Goal: Task Accomplishment & Management: Use online tool/utility

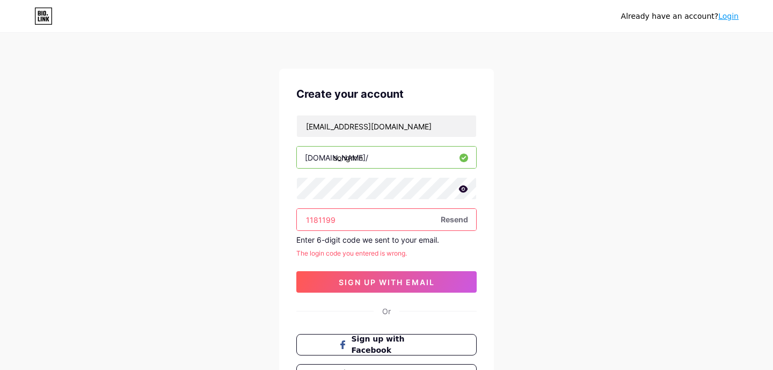
scroll to position [60, 0]
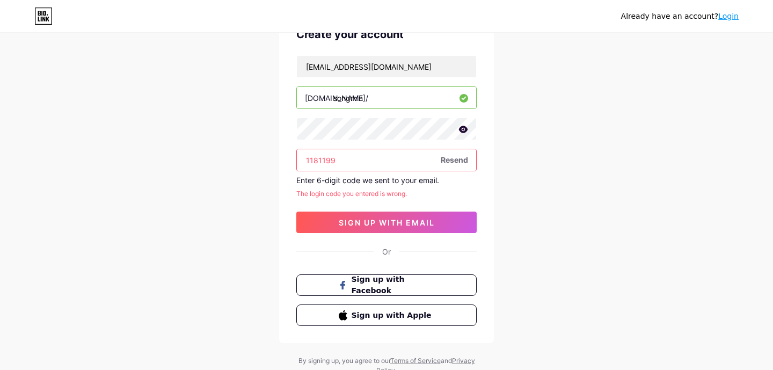
click at [458, 157] on span "Resend" at bounding box center [454, 159] width 27 height 11
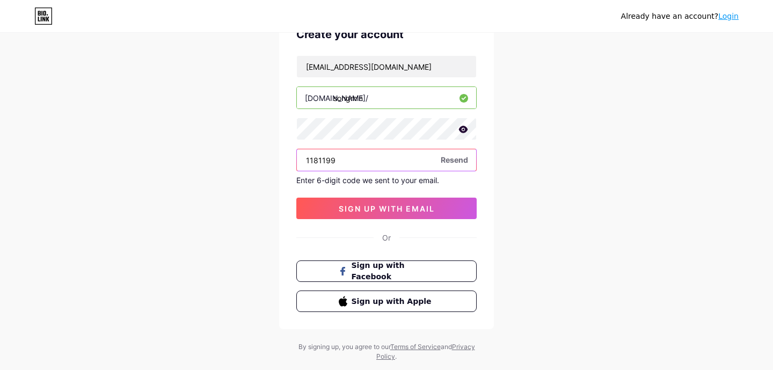
scroll to position [0, 0]
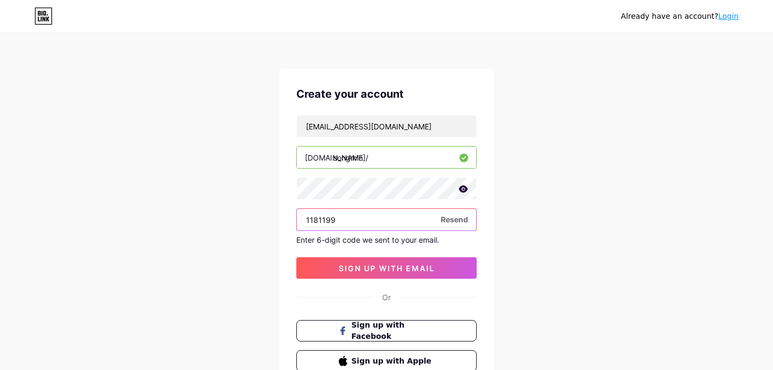
click at [371, 217] on input "1181199" at bounding box center [386, 219] width 179 height 21
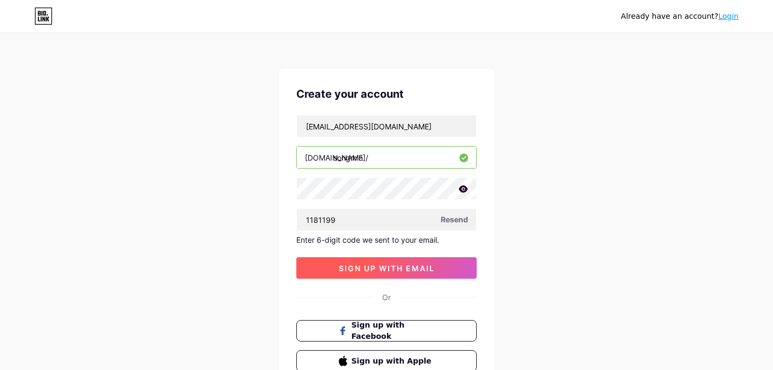
click at [367, 274] on button "sign up with email" at bounding box center [386, 267] width 180 height 21
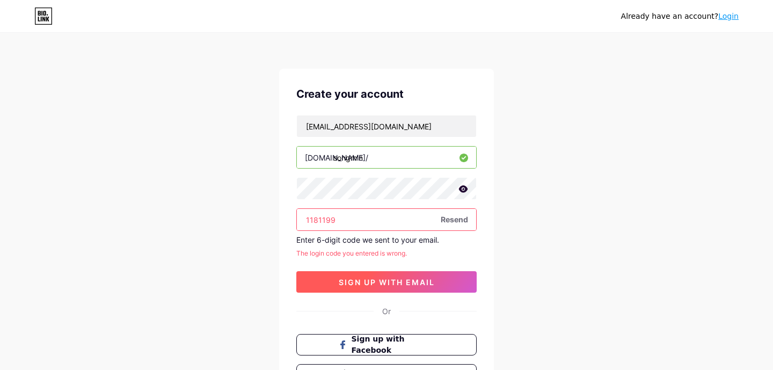
click at [407, 287] on button "sign up with email" at bounding box center [386, 281] width 180 height 21
click at [390, 288] on button "sign up with email" at bounding box center [386, 281] width 180 height 21
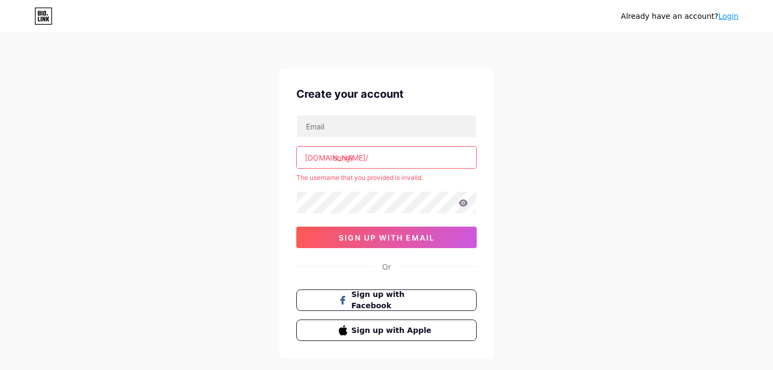
click at [373, 156] on input "song)" at bounding box center [386, 157] width 179 height 21
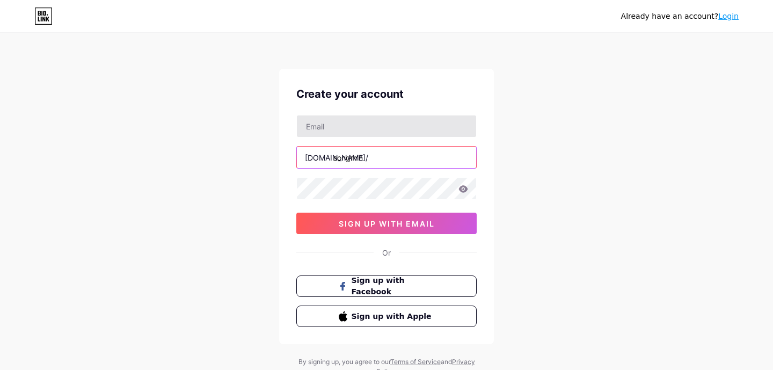
type input "songmin"
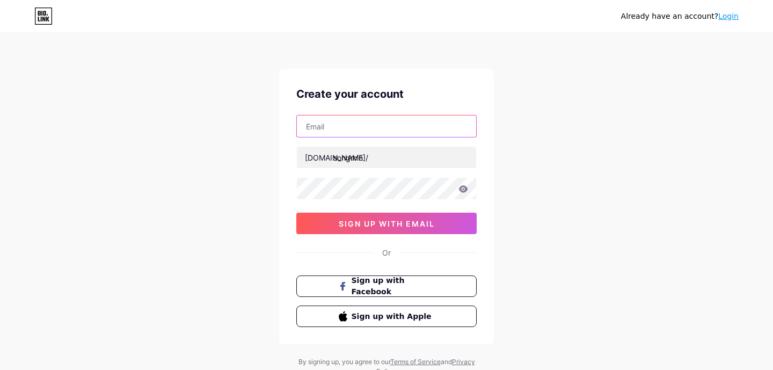
click at [343, 123] on input "text" at bounding box center [386, 125] width 179 height 21
type input "[EMAIL_ADDRESS][DOMAIN_NAME]"
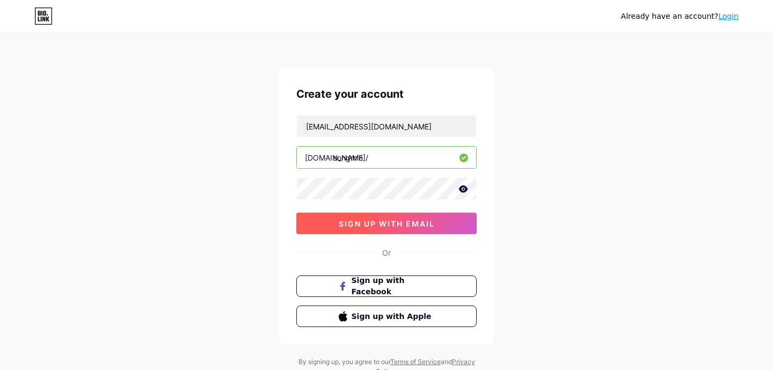
click at [426, 225] on span "sign up with email" at bounding box center [387, 223] width 96 height 9
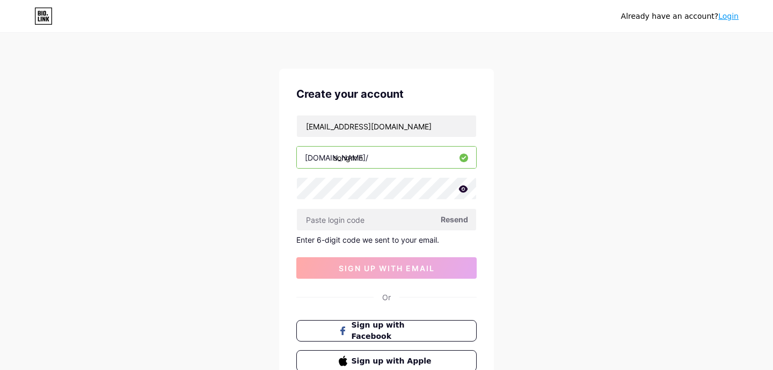
click at [464, 191] on icon at bounding box center [463, 188] width 9 height 7
click at [464, 191] on icon at bounding box center [462, 190] width 9 height 8
click at [389, 224] on input "text" at bounding box center [386, 219] width 179 height 21
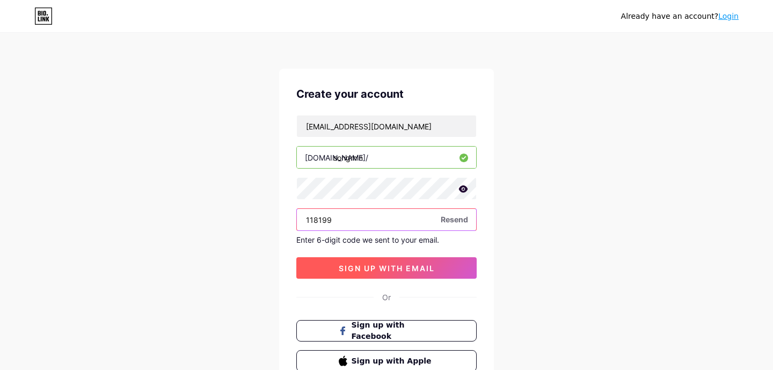
type input "118199"
click at [372, 269] on span "sign up with email" at bounding box center [387, 268] width 96 height 9
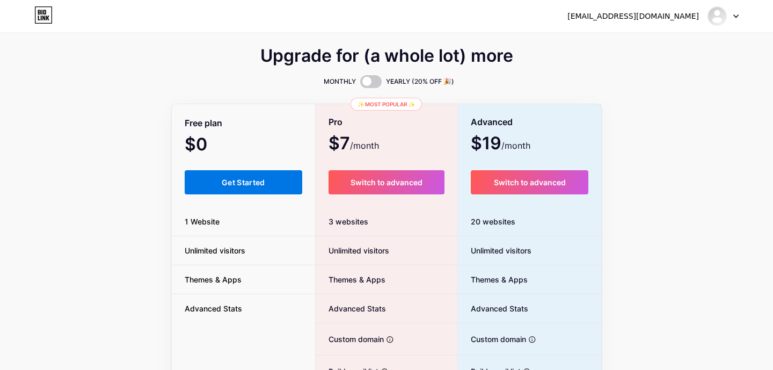
click at [261, 185] on span "Get Started" at bounding box center [243, 182] width 43 height 9
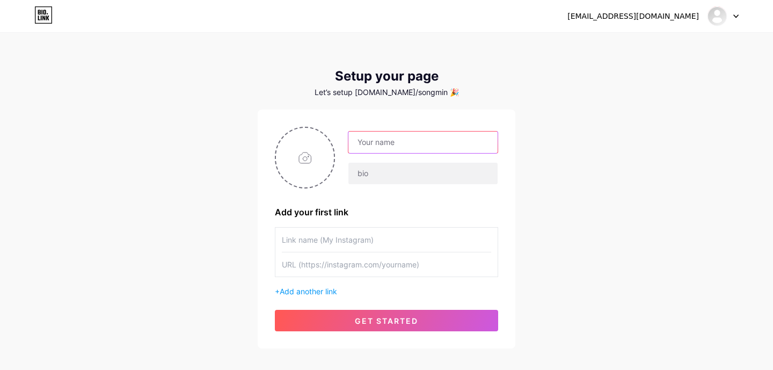
click at [449, 149] on input "text" at bounding box center [422, 142] width 149 height 21
type input "S"
type input "Song's Resources"
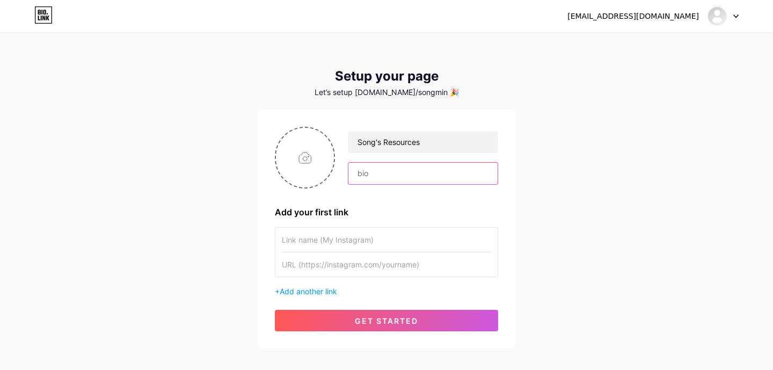
click at [427, 179] on input "text" at bounding box center [422, 173] width 149 height 21
type input "e"
type input "Here are some other resources for you to use!"
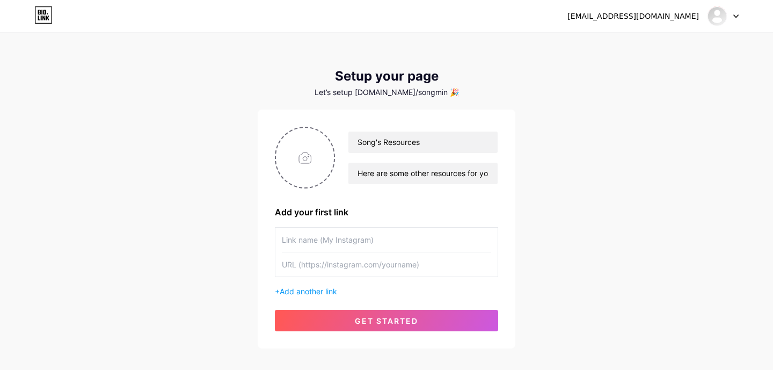
click at [362, 240] on input "text" at bounding box center [386, 240] width 209 height 24
paste input "[URL][DOMAIN_NAME]"
type input "[URL][DOMAIN_NAME]"
click at [332, 265] on input "text" at bounding box center [386, 264] width 209 height 24
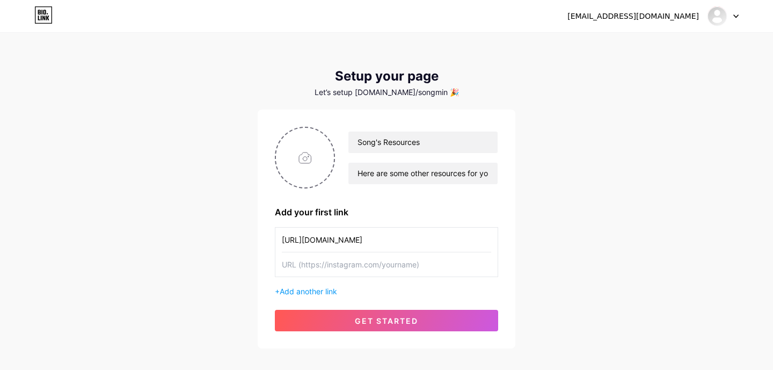
scroll to position [0, 0]
click at [346, 237] on input "[URL][DOMAIN_NAME]" at bounding box center [386, 240] width 209 height 24
click at [348, 271] on input "text" at bounding box center [386, 264] width 209 height 24
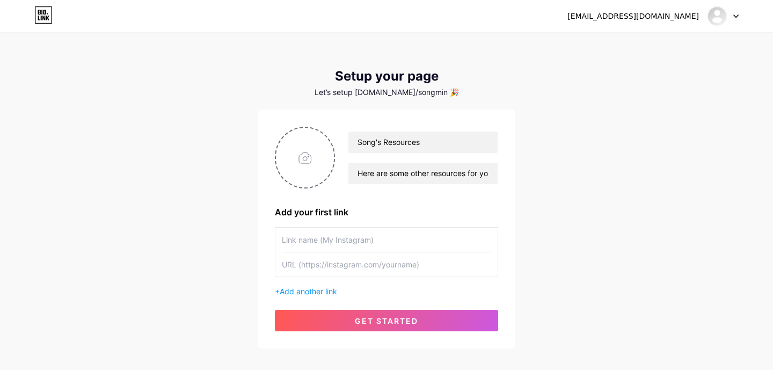
paste input "[URL][DOMAIN_NAME]"
type input "[URL][DOMAIN_NAME]"
paste input "[URL][DOMAIN_NAME]"
type input "[URL][DOMAIN_NAME]"
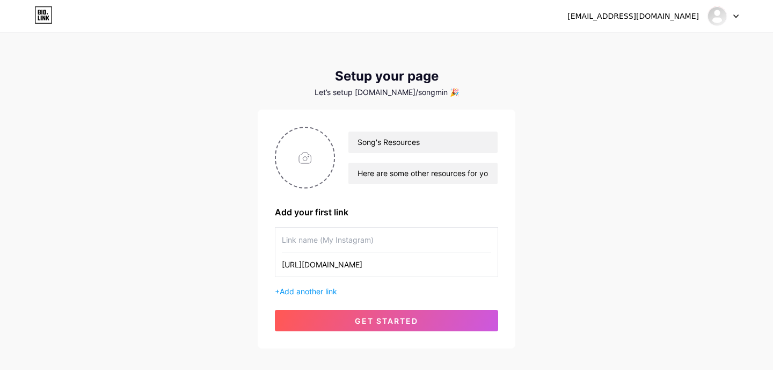
scroll to position [0, 0]
click at [354, 235] on input "text" at bounding box center [386, 240] width 209 height 24
paste input "[URL][DOMAIN_NAME]"
click at [355, 236] on input "[URL][DOMAIN_NAME]" at bounding box center [386, 240] width 209 height 24
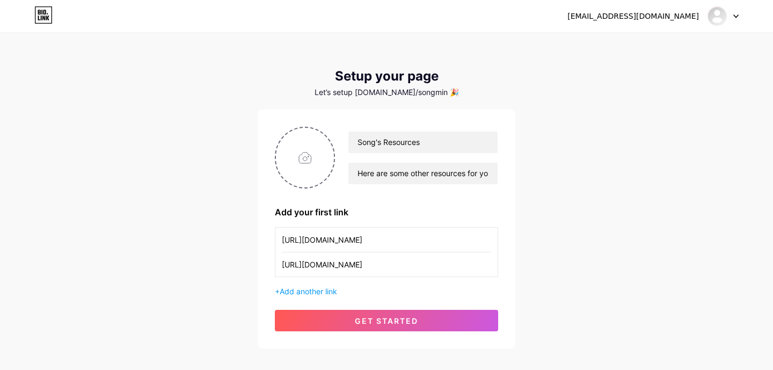
click at [355, 236] on input "[URL][DOMAIN_NAME]" at bounding box center [386, 240] width 209 height 24
drag, startPoint x: 433, startPoint y: 242, endPoint x: 531, endPoint y: 238, distance: 98.3
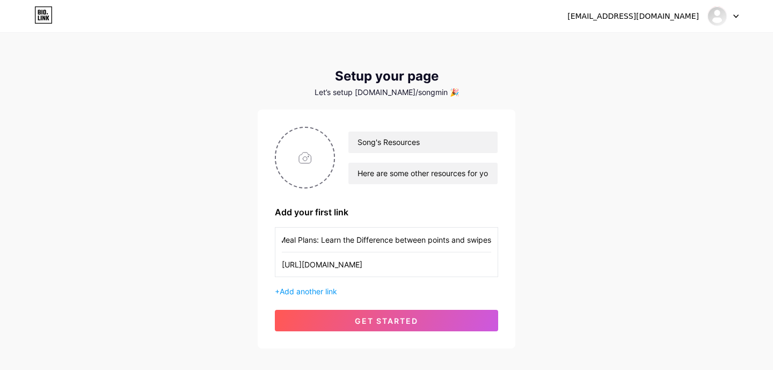
click at [531, 238] on div "[EMAIL_ADDRESS][DOMAIN_NAME] Dashboard Logout Setup your page Let’s setup [DOMA…" at bounding box center [386, 191] width 773 height 383
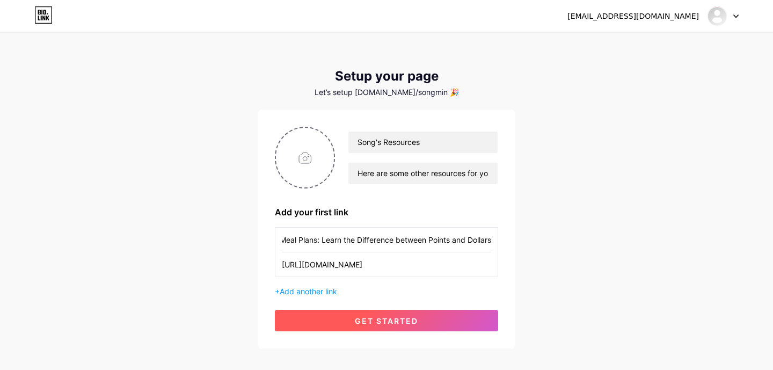
type input "Meal Plans: Learn the Difference between Points and Dollars"
click at [442, 314] on button "get started" at bounding box center [386, 320] width 223 height 21
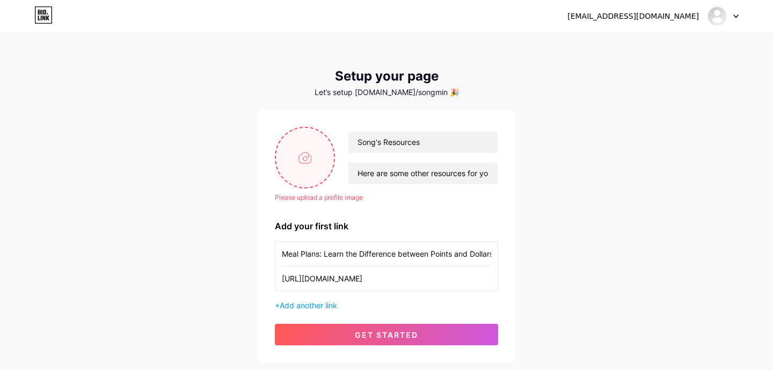
click at [318, 153] on input "file" at bounding box center [305, 158] width 58 height 60
type input "C:\fakepath\ʚɞ ⁺˖ ⸝⸝.jpeg"
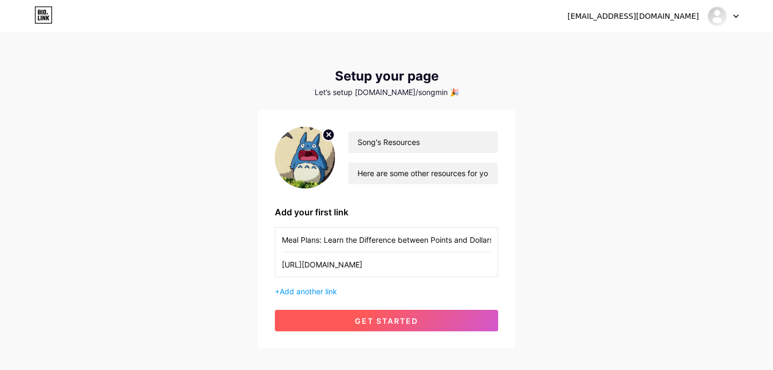
click at [425, 322] on button "get started" at bounding box center [386, 320] width 223 height 21
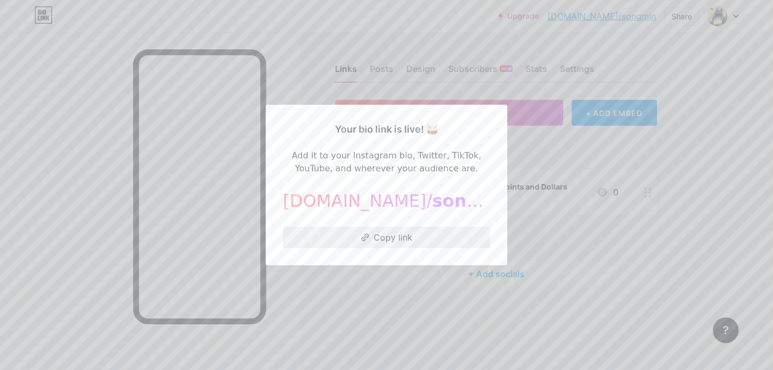
click at [438, 237] on button "Copy link" at bounding box center [386, 237] width 207 height 21
click at [663, 155] on div at bounding box center [386, 185] width 773 height 370
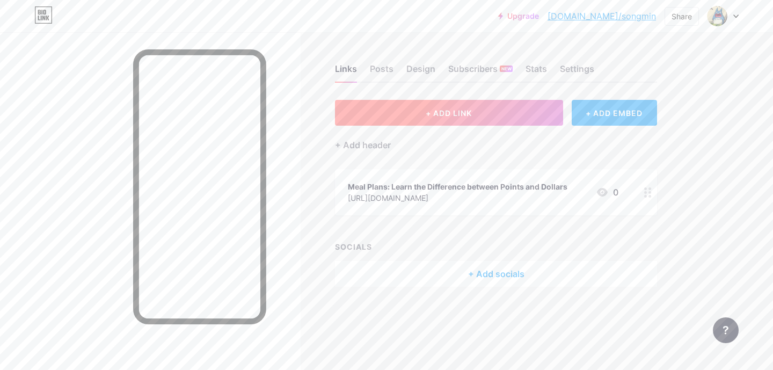
click at [525, 111] on button "+ ADD LINK" at bounding box center [449, 113] width 228 height 26
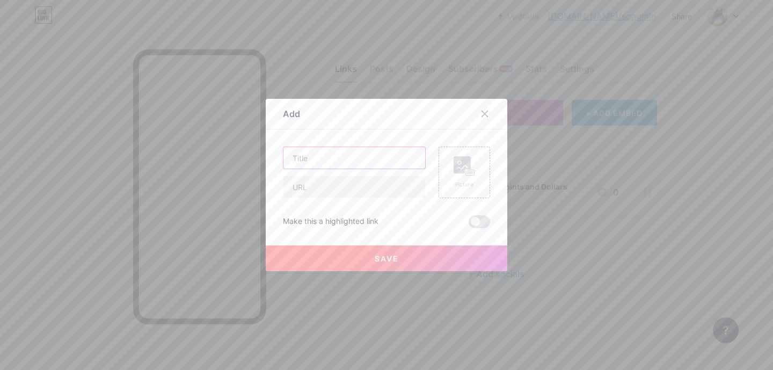
click at [355, 155] on input "text" at bounding box center [354, 157] width 142 height 21
type input "Dining Services: Locations, Hours and Menus"
click at [322, 193] on input "text" at bounding box center [354, 186] width 142 height 21
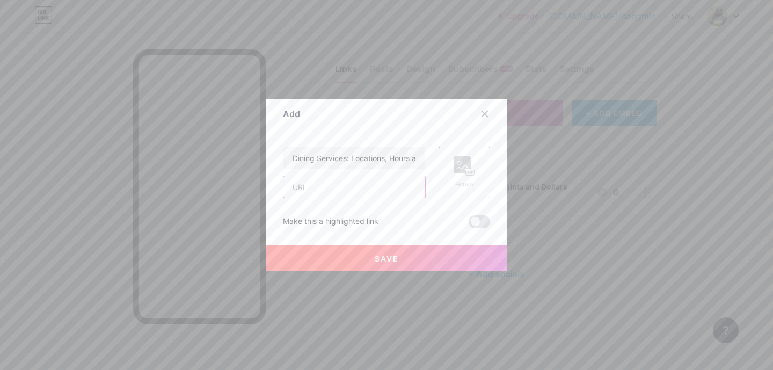
paste input "[URL][DOMAIN_NAME]"
type input "[URL][DOMAIN_NAME]"
click at [417, 260] on button "Save" at bounding box center [387, 258] width 242 height 26
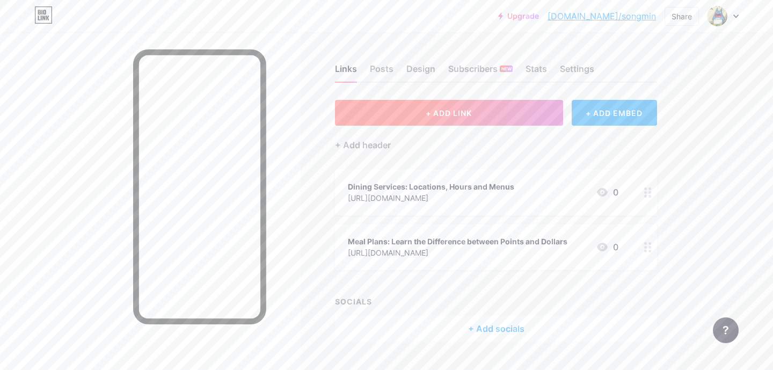
click at [474, 114] on button "+ ADD LINK" at bounding box center [449, 113] width 228 height 26
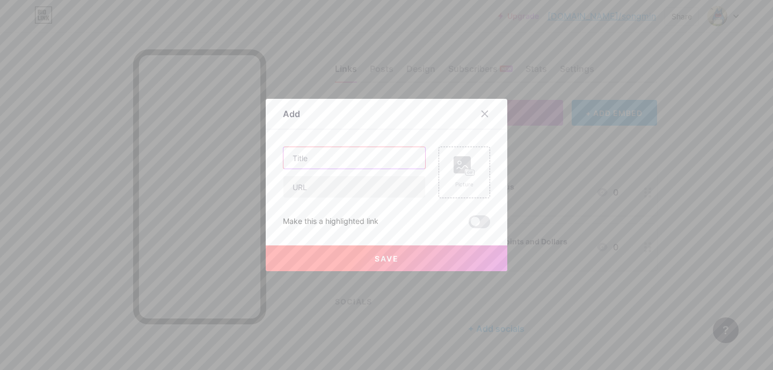
click at [372, 155] on input "text" at bounding box center [354, 157] width 142 height 21
type input "Dining: Look up your meal balance"
click at [335, 187] on input "text" at bounding box center [354, 186] width 142 height 21
paste input "[URL][DOMAIN_NAME]"
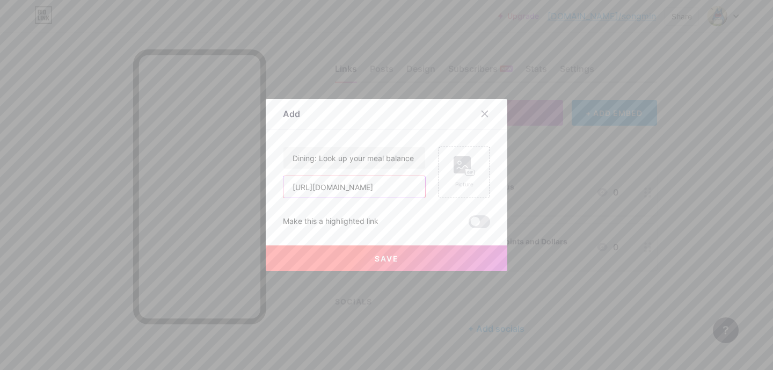
type input "[URL][DOMAIN_NAME]"
click at [364, 256] on button "Save" at bounding box center [387, 258] width 242 height 26
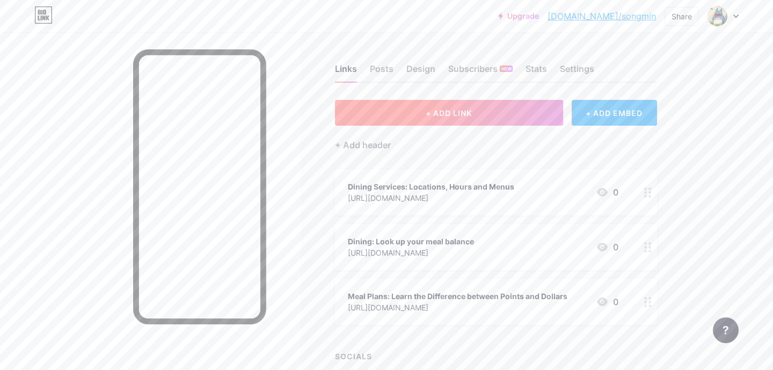
click at [516, 111] on button "+ ADD LINK" at bounding box center [449, 113] width 228 height 26
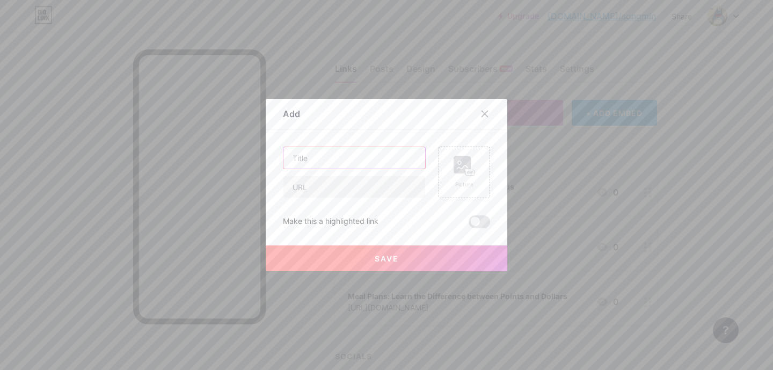
click at [366, 150] on input "text" at bounding box center [354, 157] width 142 height 21
type input "Replacing MCPHS ID"
click at [319, 195] on input "text" at bounding box center [354, 186] width 142 height 21
paste input "[URL][DOMAIN_NAME][DOMAIN_NAME]"
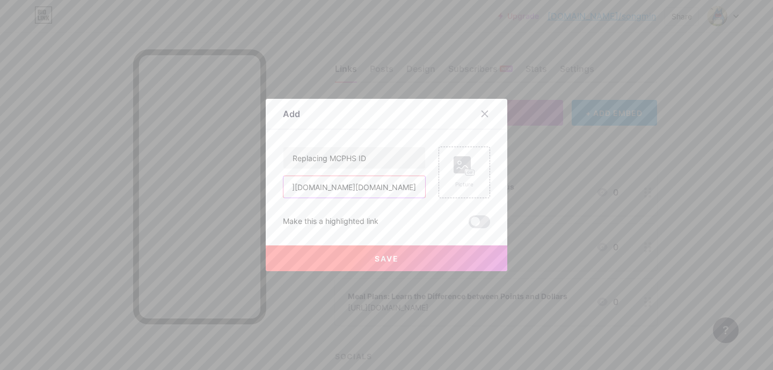
type input "[URL][DOMAIN_NAME][DOMAIN_NAME]"
click at [412, 261] on button "Save" at bounding box center [387, 258] width 242 height 26
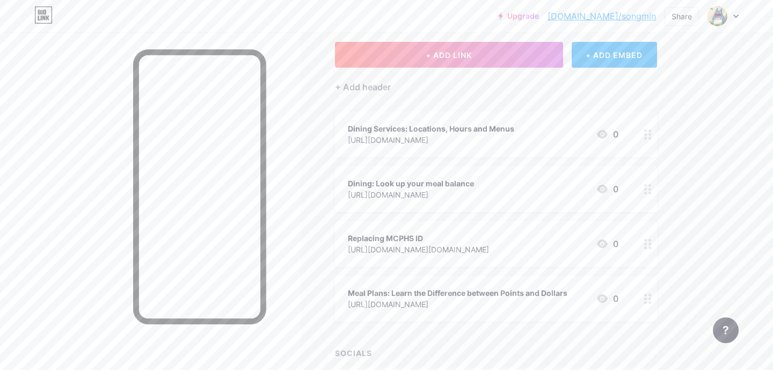
scroll to position [59, 0]
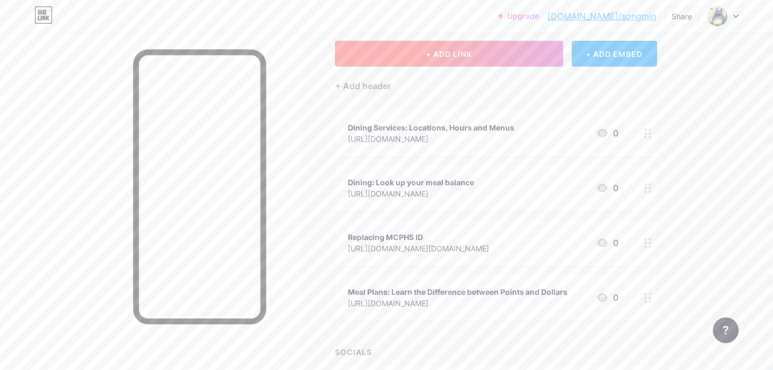
click at [479, 60] on button "+ ADD LINK" at bounding box center [449, 54] width 228 height 26
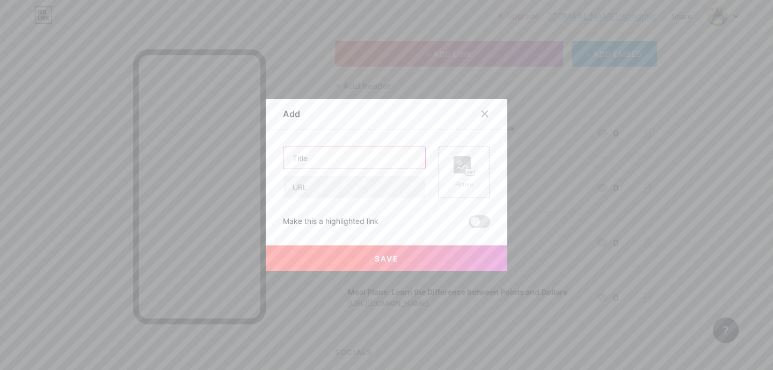
click at [360, 159] on input "text" at bounding box center [354, 157] width 142 height 21
type input "Wifi: Eduroam"
click at [354, 191] on input "text" at bounding box center [354, 186] width 142 height 21
paste input "[URL][DOMAIN_NAME]"
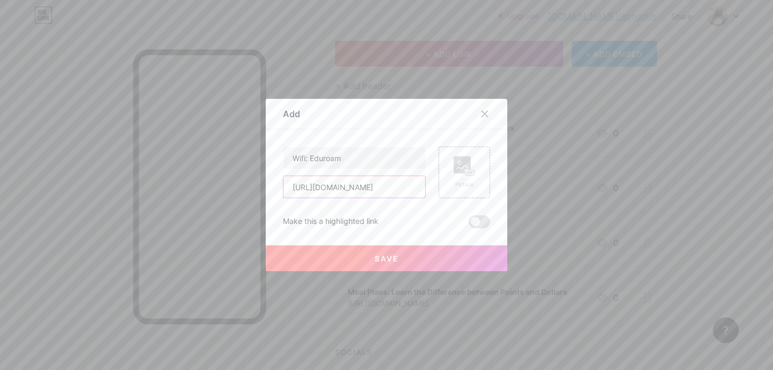
type input "[URL][DOMAIN_NAME]"
click at [349, 261] on button "Save" at bounding box center [387, 258] width 242 height 26
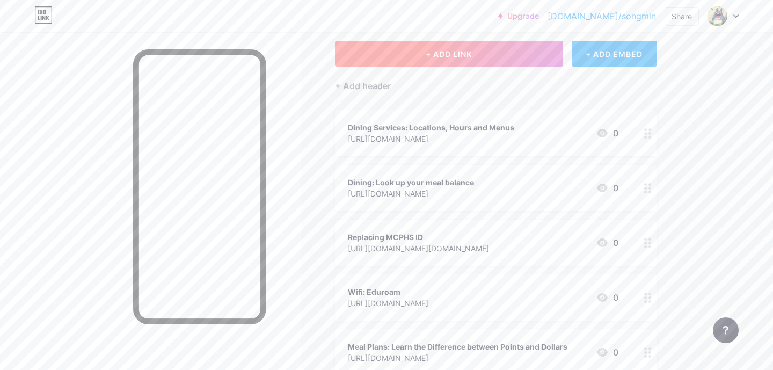
click at [491, 55] on button "+ ADD LINK" at bounding box center [449, 54] width 228 height 26
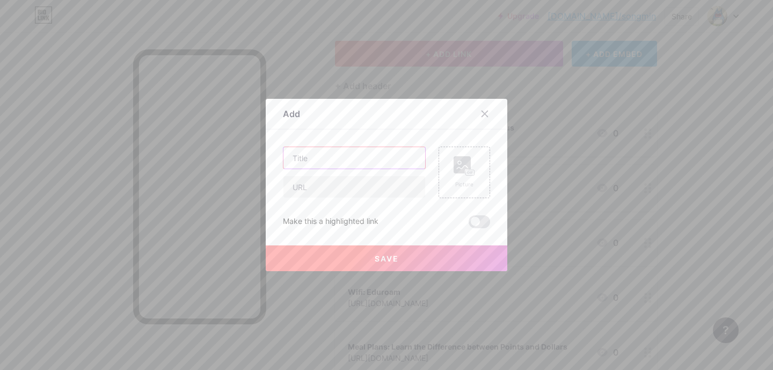
click at [337, 160] on input "text" at bounding box center [354, 157] width 142 height 21
type input "Self Service for Class Schedule and Other Needs"
click at [368, 189] on input "text" at bounding box center [354, 186] width 142 height 21
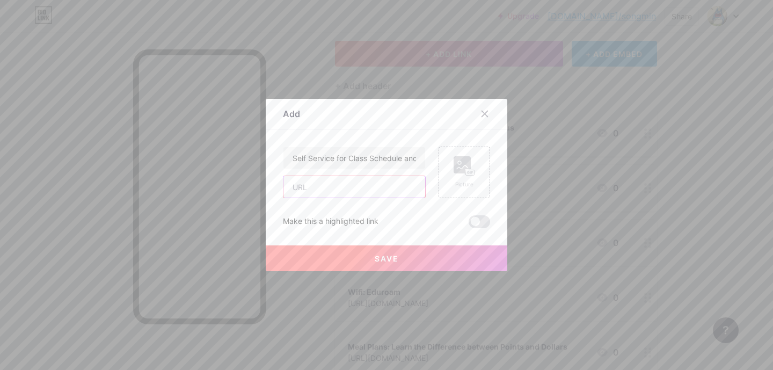
paste input "[URL][DOMAIN_NAME]"
type input "[URL][DOMAIN_NAME]"
click at [351, 251] on button "Save" at bounding box center [387, 258] width 242 height 26
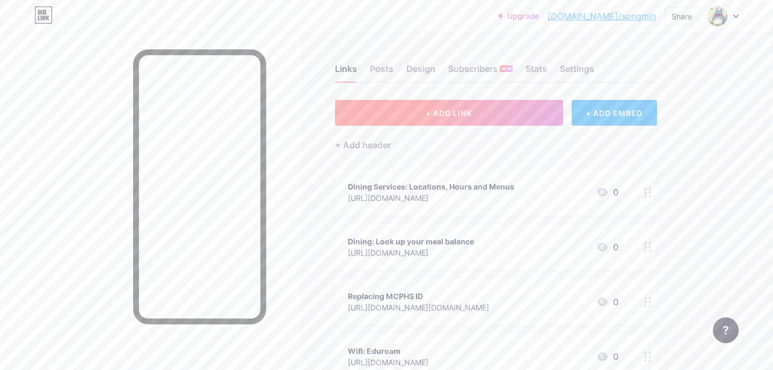
click at [472, 105] on button "+ ADD LINK" at bounding box center [449, 113] width 228 height 26
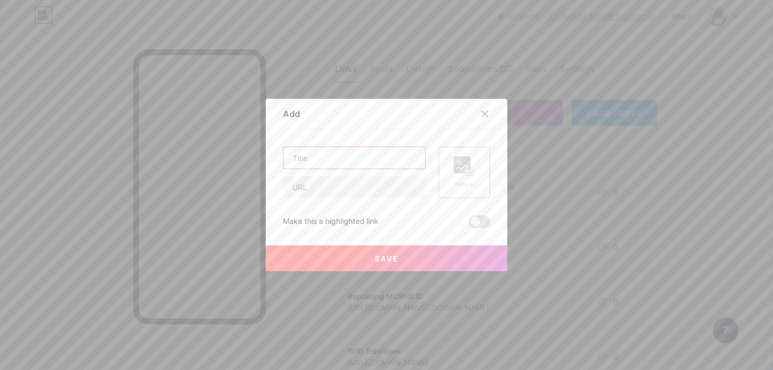
click at [390, 157] on input "text" at bounding box center [354, 157] width 142 height 21
type input "St. [PERSON_NAME] Dining Hours and Services"
click at [328, 185] on input "text" at bounding box center [354, 186] width 142 height 21
paste input "[URL][DOMAIN_NAME]"
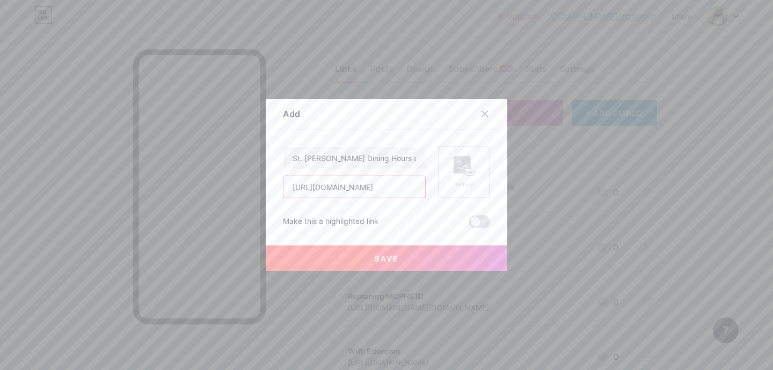
type input "[URL][DOMAIN_NAME]"
click at [371, 259] on button "Save" at bounding box center [387, 258] width 242 height 26
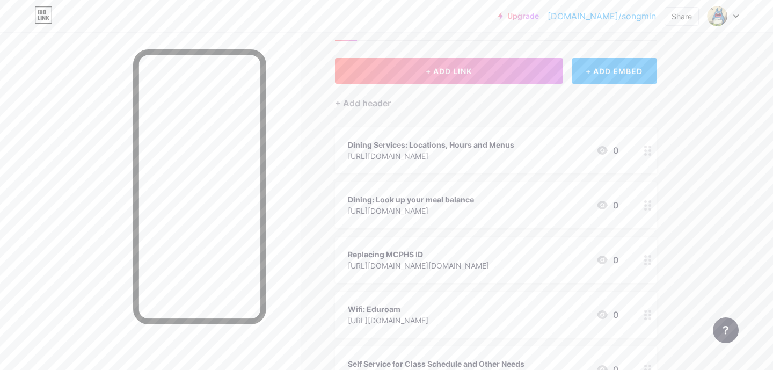
scroll to position [0, 0]
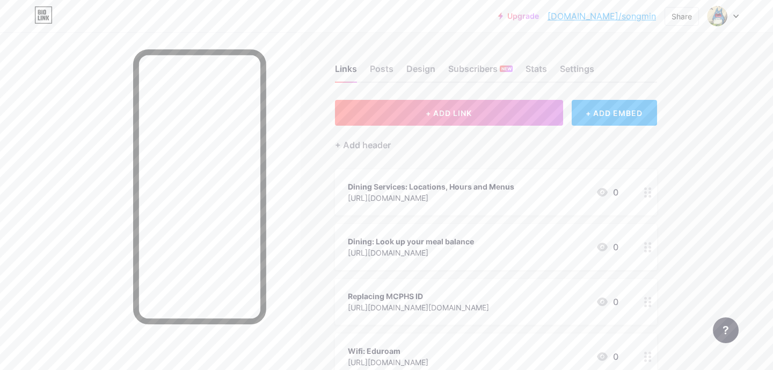
click at [631, 18] on link "[DOMAIN_NAME]/songmin" at bounding box center [601, 16] width 108 height 13
